Goal: Information Seeking & Learning: Learn about a topic

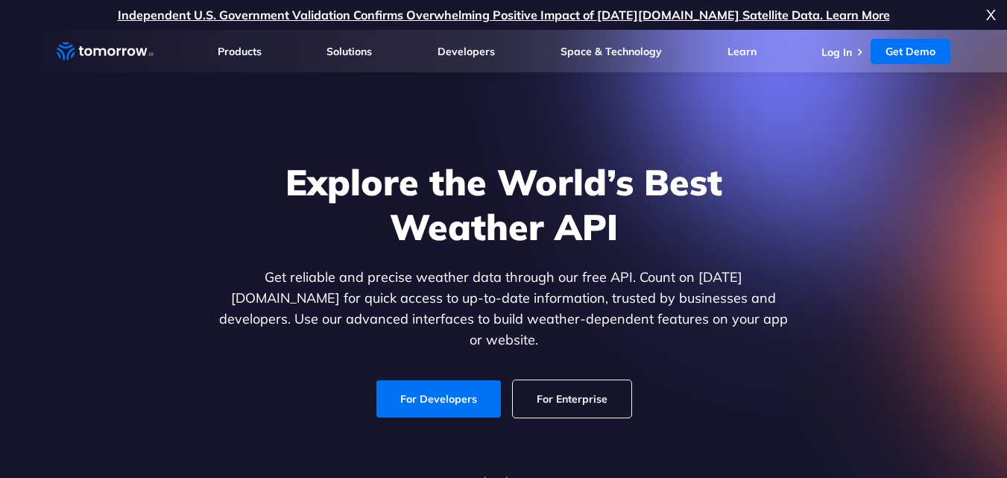
click at [445, 380] on link "For Developers" at bounding box center [438, 398] width 124 height 37
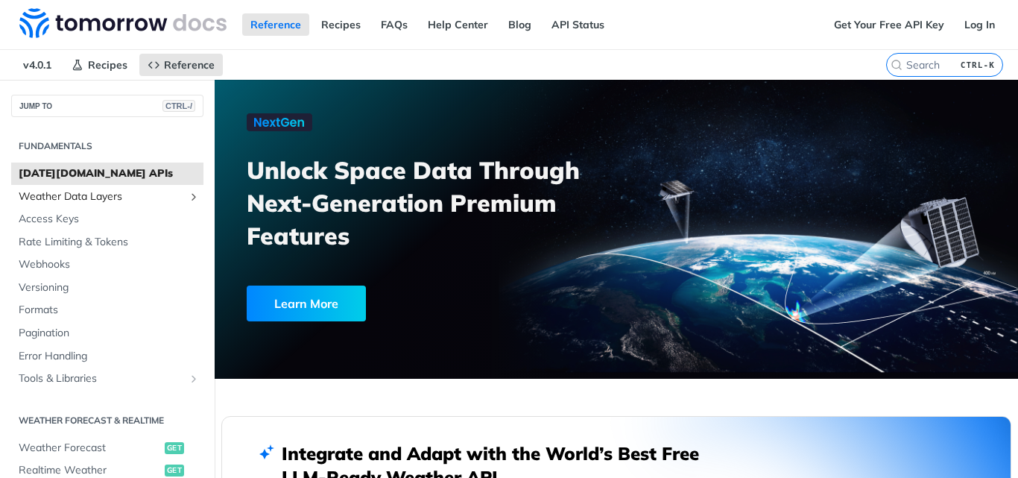
click at [127, 201] on span "Weather Data Layers" at bounding box center [101, 196] width 165 height 15
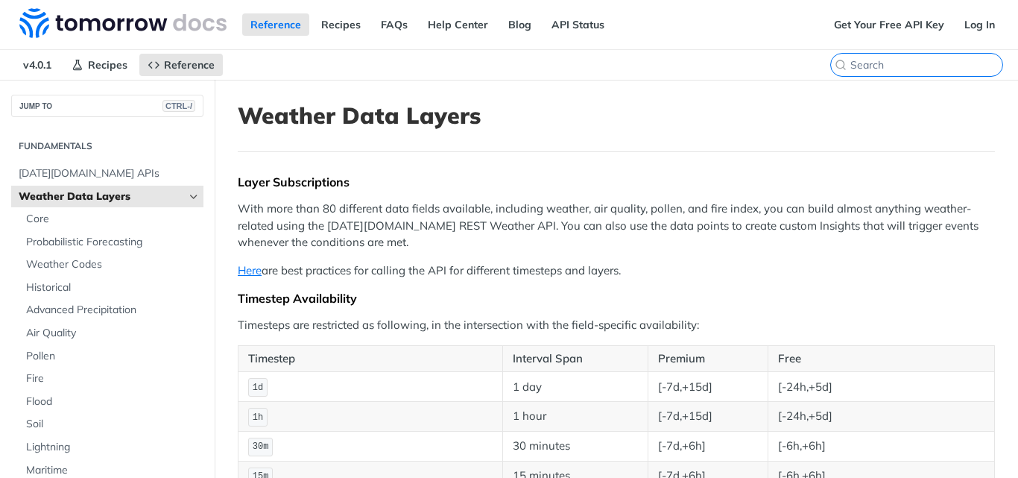
click at [922, 68] on input "CTRL-K" at bounding box center [927, 64] width 152 height 13
click at [694, 117] on h1 "Weather Data Layers" at bounding box center [616, 115] width 757 height 27
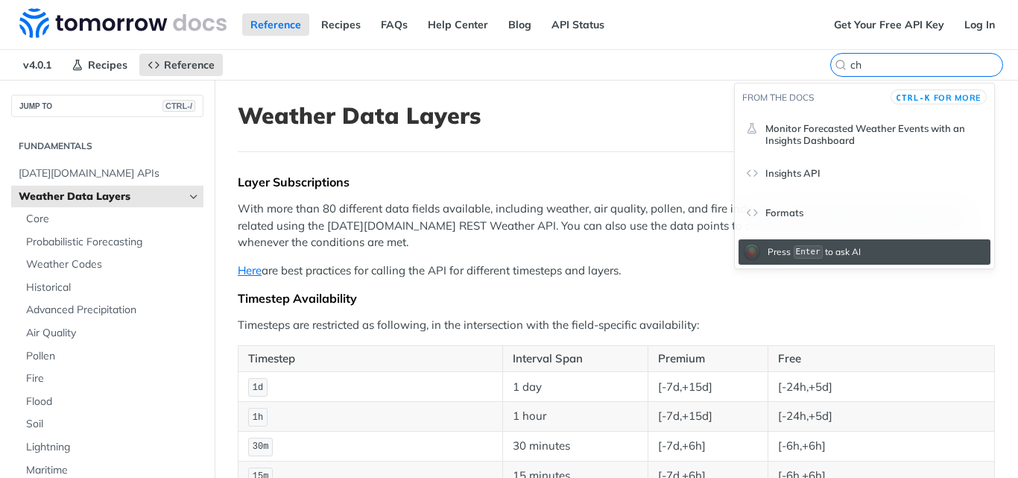
click at [914, 71] on input "ch" at bounding box center [927, 64] width 152 height 13
type input "c"
